Goal: Use online tool/utility

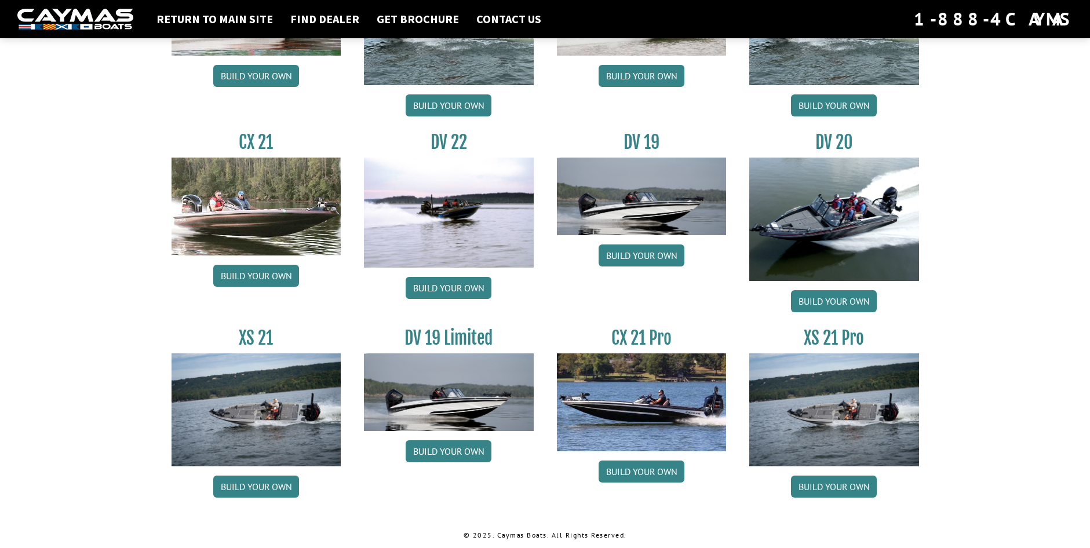
scroll to position [1294, 0]
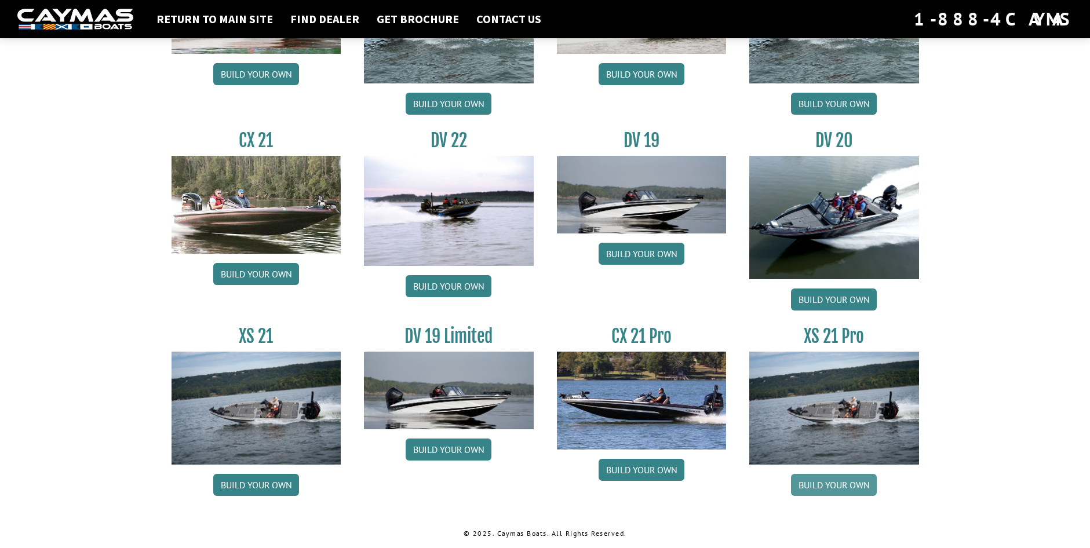
click at [809, 487] on link "Build your own" at bounding box center [834, 485] width 86 height 22
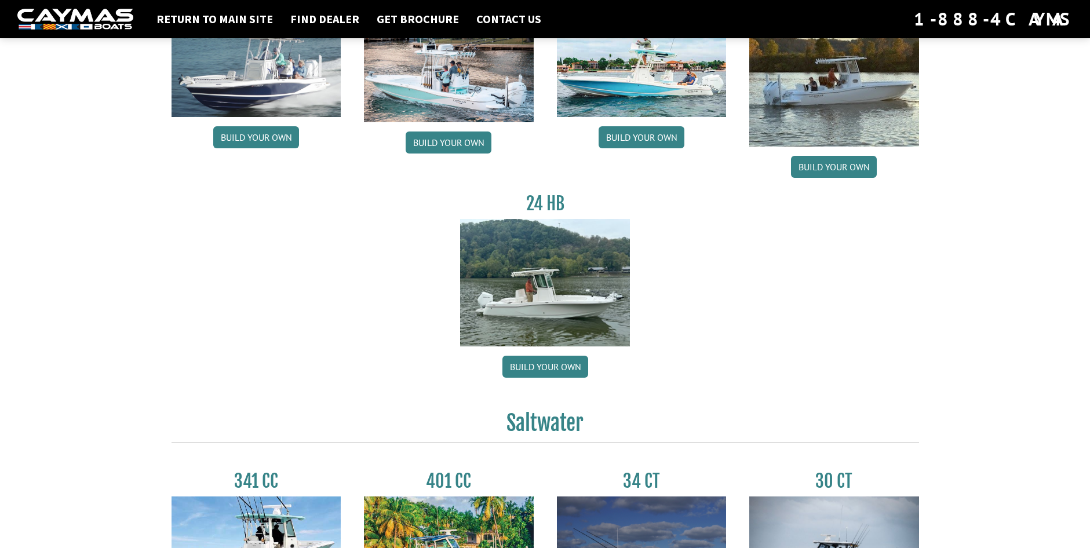
scroll to position [19, 0]
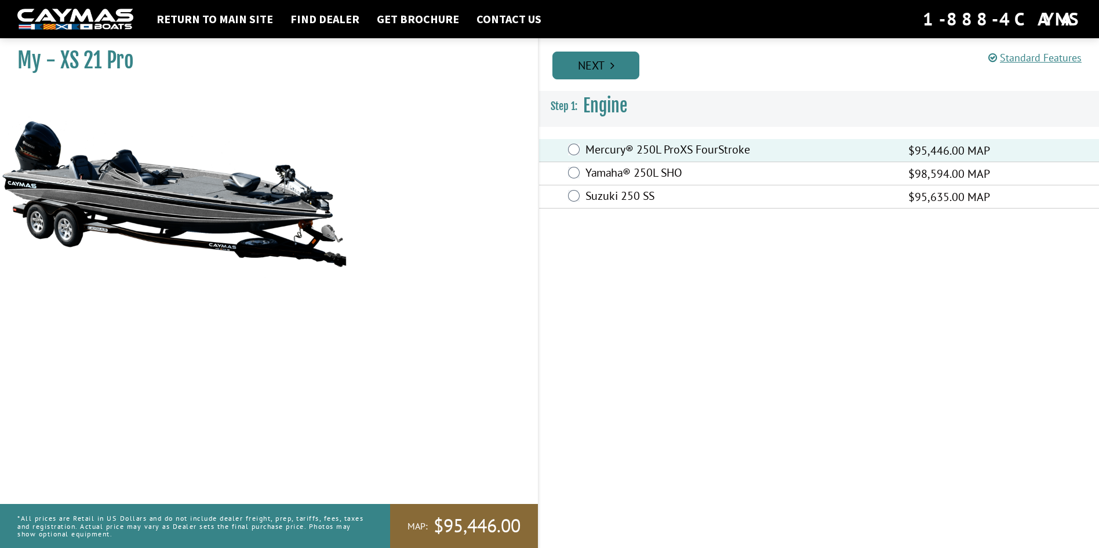
click at [591, 74] on link "Next" at bounding box center [595, 66] width 87 height 28
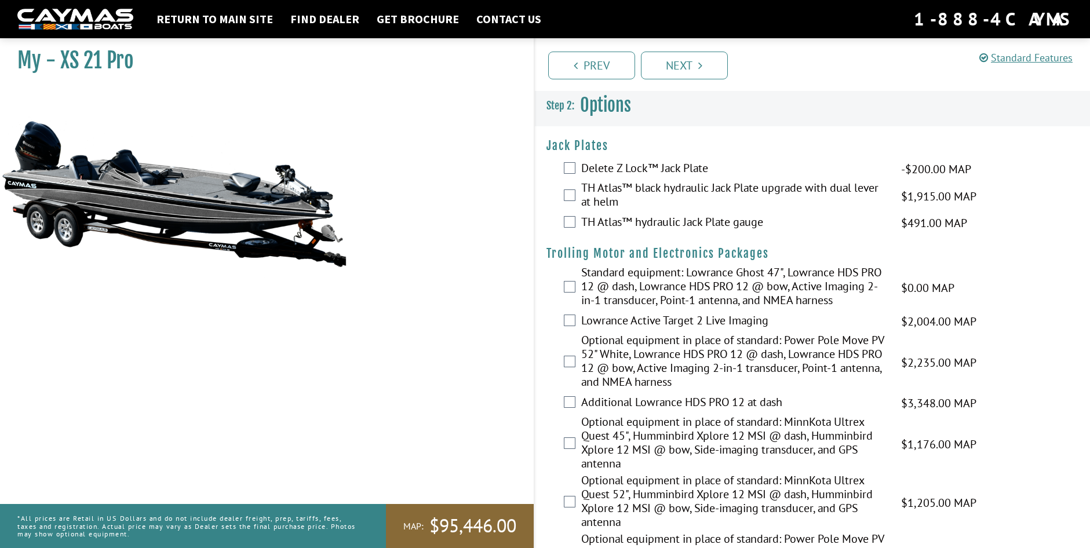
click at [591, 275] on label "Standard equipment: Lowrance Ghost 47", Lowrance HDS PRO 12 @ dash, Lowrance HD…" at bounding box center [733, 287] width 305 height 45
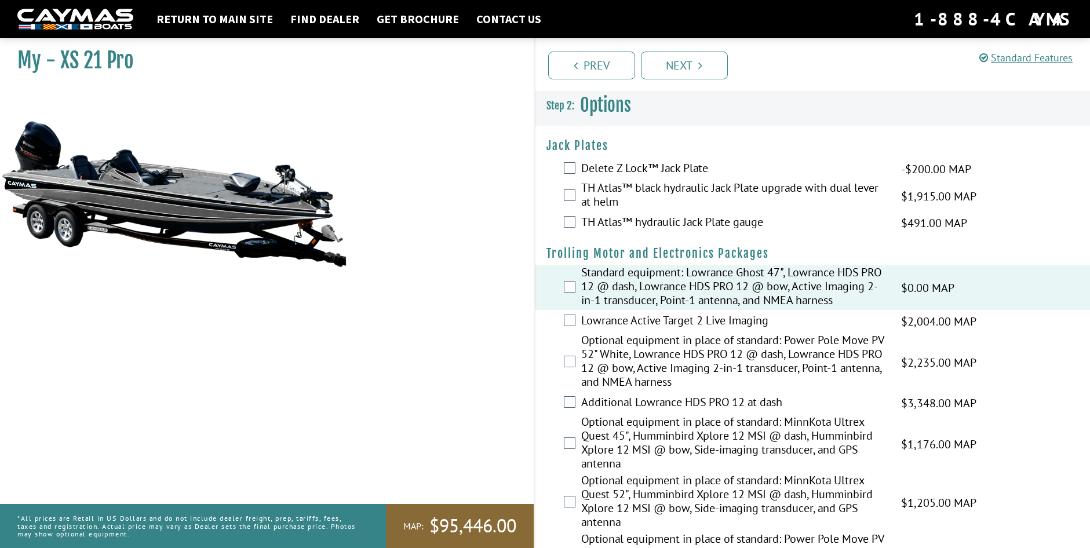
click at [591, 275] on label "Standard equipment: Lowrance Ghost 47", Lowrance HDS PRO 12 @ dash, Lowrance HD…" at bounding box center [733, 287] width 305 height 45
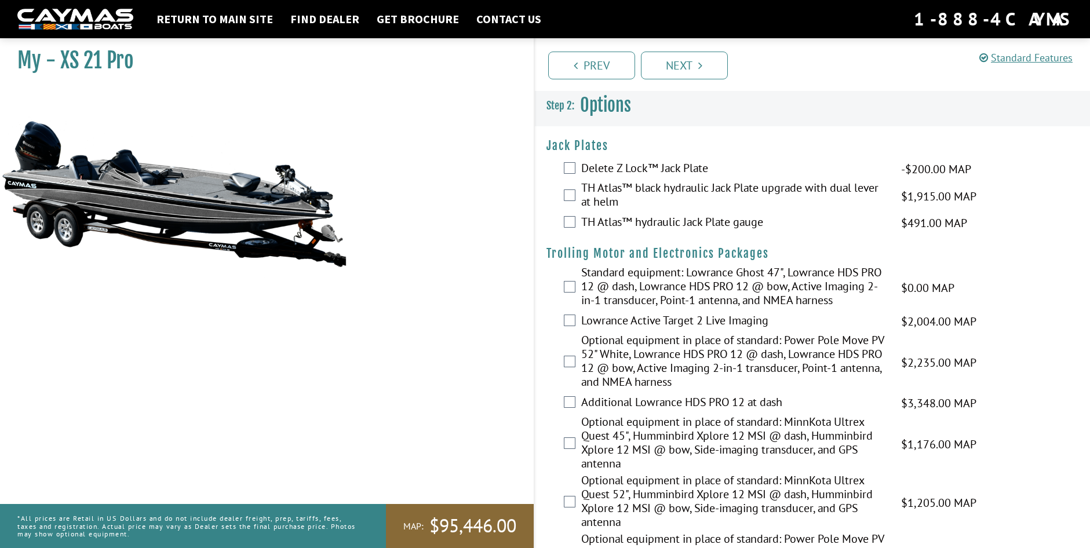
drag, startPoint x: 48, startPoint y: 148, endPoint x: 276, endPoint y: 145, distance: 228.3
drag, startPoint x: 276, startPoint y: 145, endPoint x: 612, endPoint y: 65, distance: 345.0
click at [612, 65] on link "Prev" at bounding box center [591, 66] width 87 height 28
